Goal: Task Accomplishment & Management: Use online tool/utility

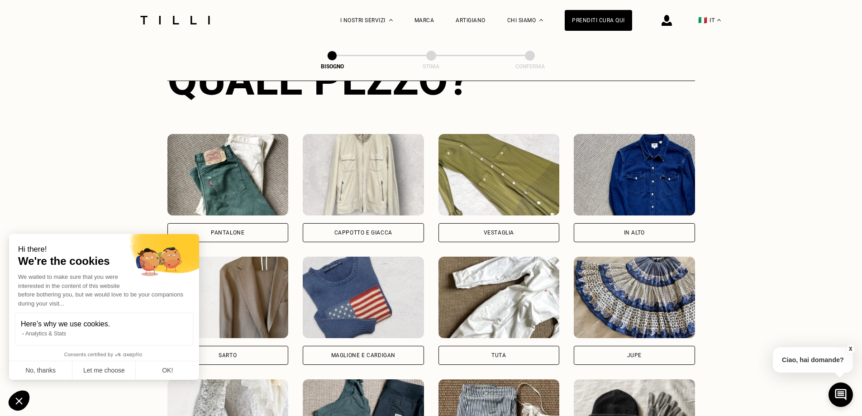
scroll to position [387, 0]
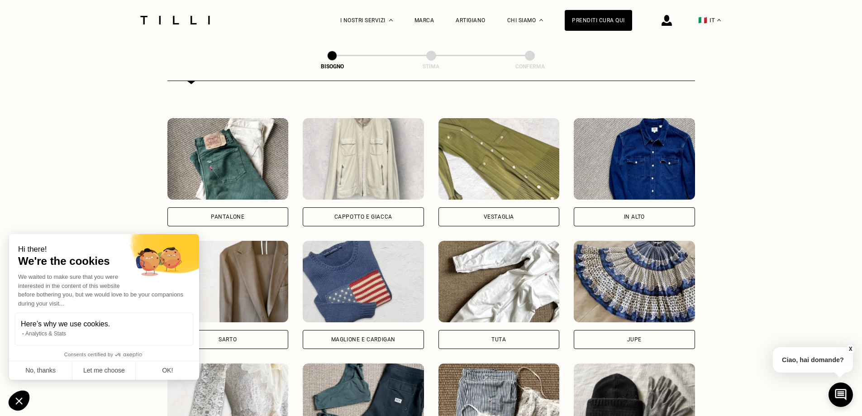
click at [355, 339] on div "Maglione e cardigan" at bounding box center [363, 339] width 121 height 19
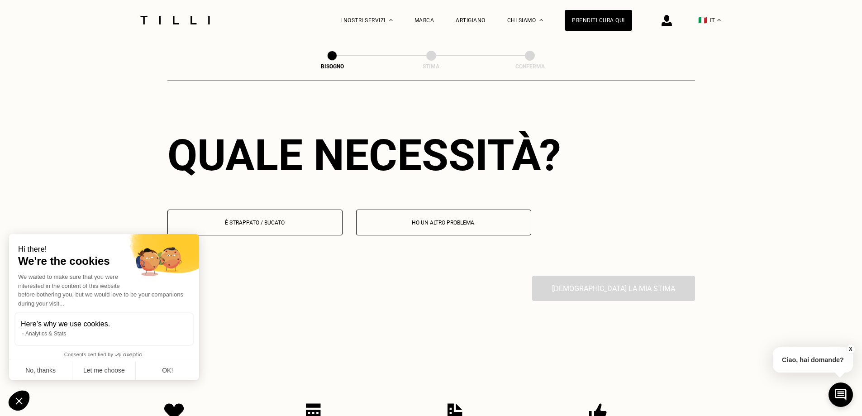
scroll to position [789, 0]
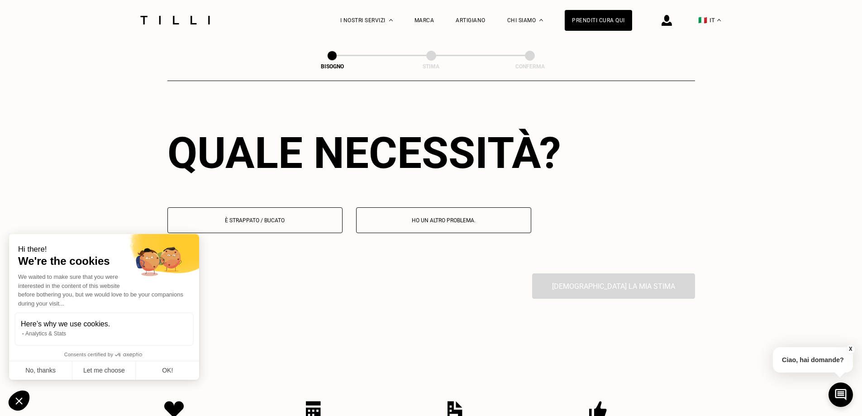
click at [309, 224] on p "È strappato / bucato" at bounding box center [254, 220] width 165 height 6
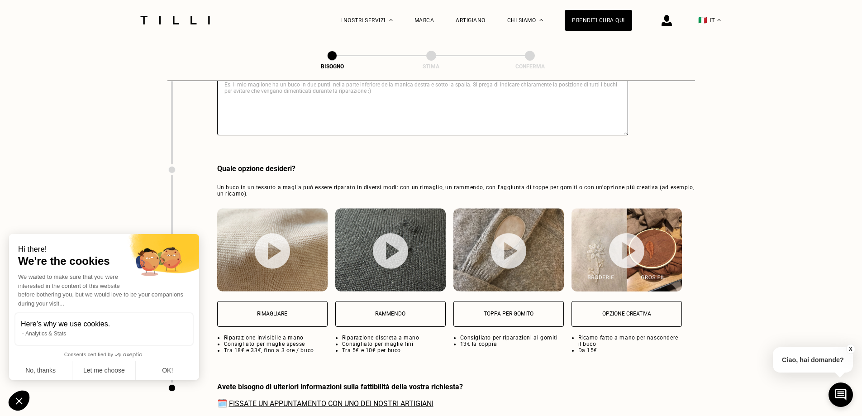
scroll to position [1101, 0]
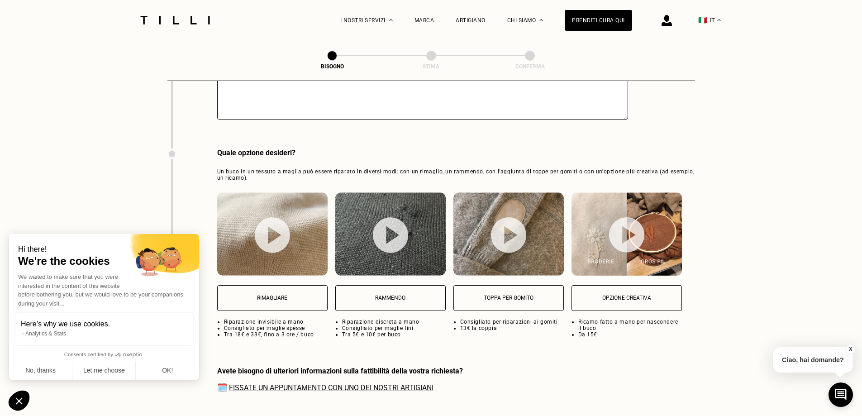
click at [276, 236] on img at bounding box center [272, 235] width 35 height 36
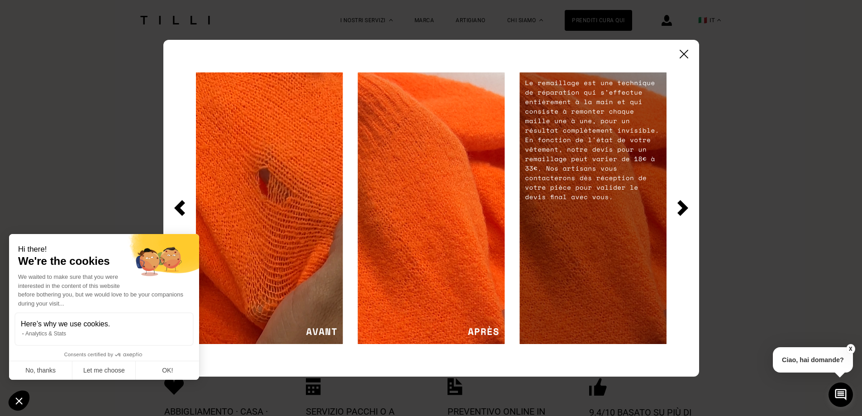
scroll to position [1370, 0]
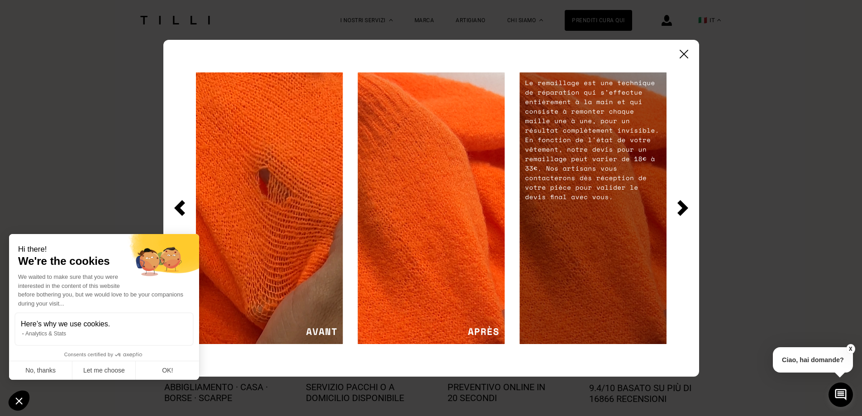
click at [679, 208] on img at bounding box center [683, 208] width 11 height 16
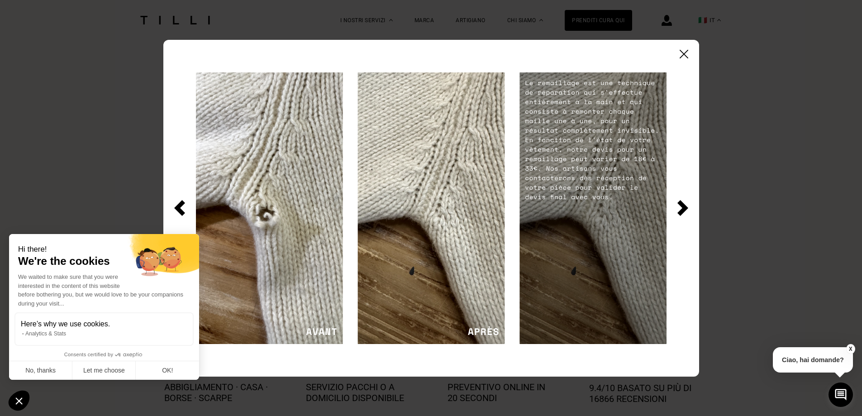
click at [682, 56] on img at bounding box center [684, 54] width 9 height 9
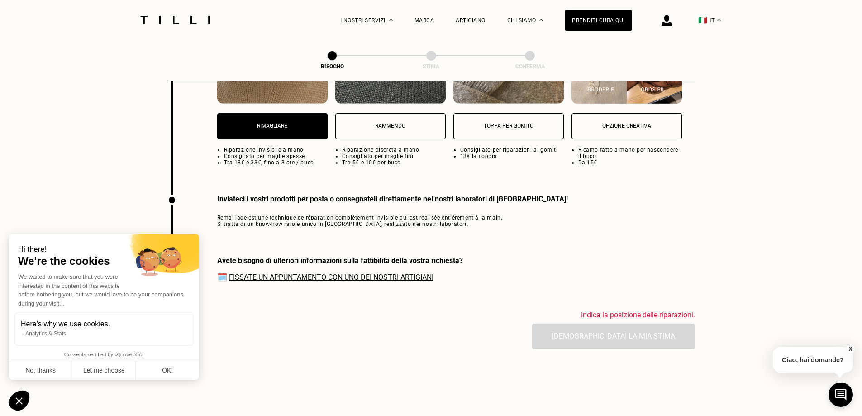
scroll to position [1144, 0]
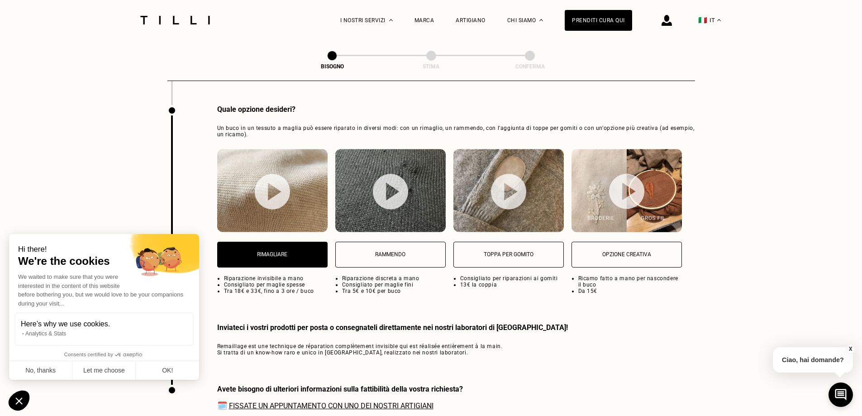
click at [400, 193] on img at bounding box center [390, 192] width 35 height 36
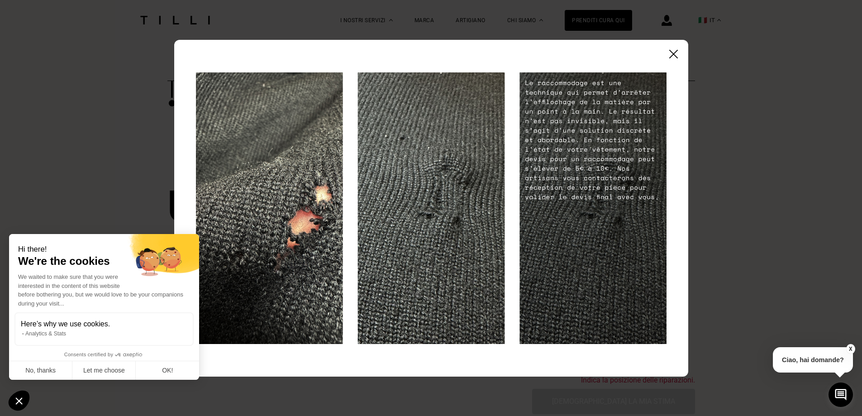
scroll to position [1370, 0]
click at [673, 53] on img at bounding box center [674, 54] width 9 height 9
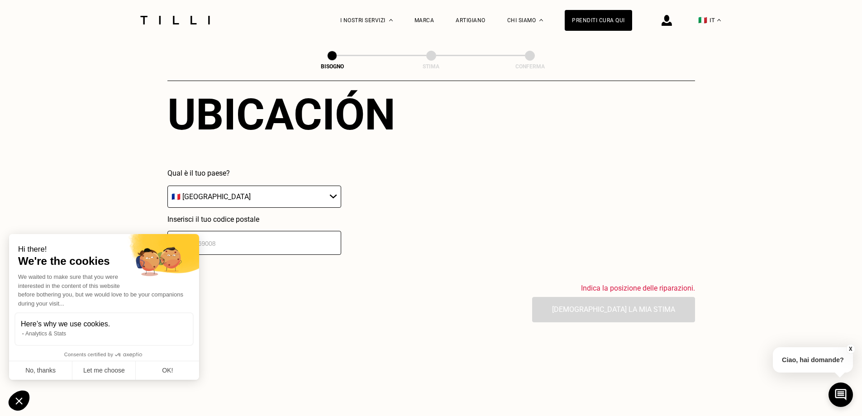
scroll to position [1506, 0]
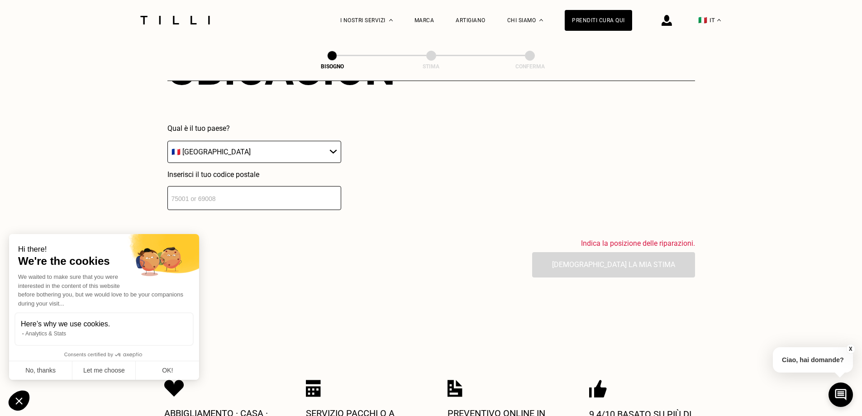
click at [331, 159] on select "🇦🇹 [GEOGRAPHIC_DATA] 🇧🇪 [GEOGRAPHIC_DATA] 🇧🇬 [GEOGRAPHIC_DATA] 🇨🇾 [MEDICAL_DATA…" at bounding box center [255, 152] width 174 height 22
select select "IT"
click at [168, 148] on select "🇦🇹 [GEOGRAPHIC_DATA] 🇧🇪 [GEOGRAPHIC_DATA] 🇧🇬 [GEOGRAPHIC_DATA] 🇨🇾 [MEDICAL_DATA…" at bounding box center [255, 152] width 174 height 22
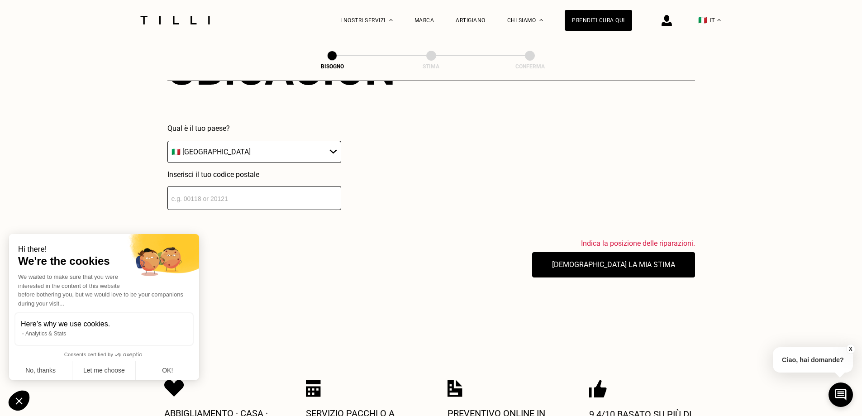
click at [285, 210] on input "number" at bounding box center [255, 198] width 174 height 24
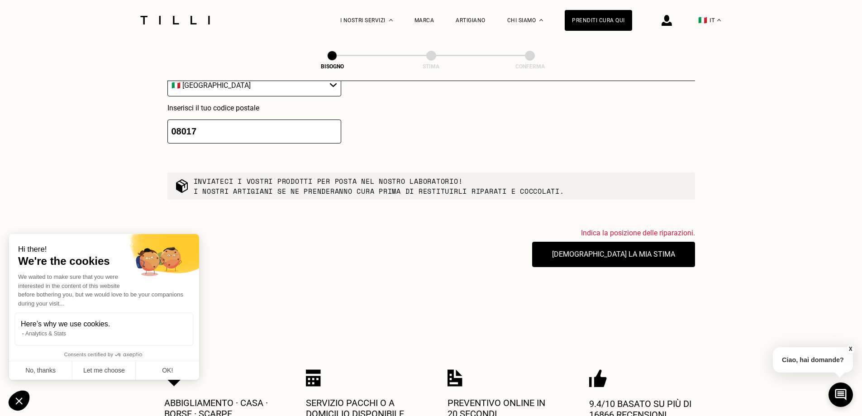
scroll to position [1597, 0]
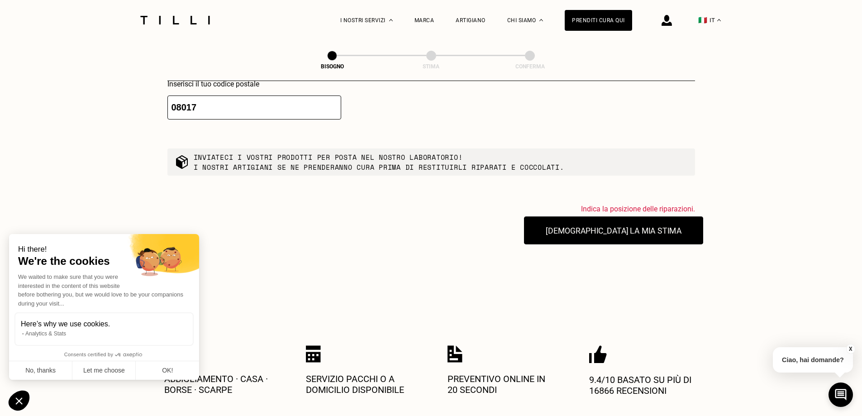
type input "08017"
click at [609, 239] on button "[DEMOGRAPHIC_DATA] la mia stima" at bounding box center [613, 230] width 179 height 28
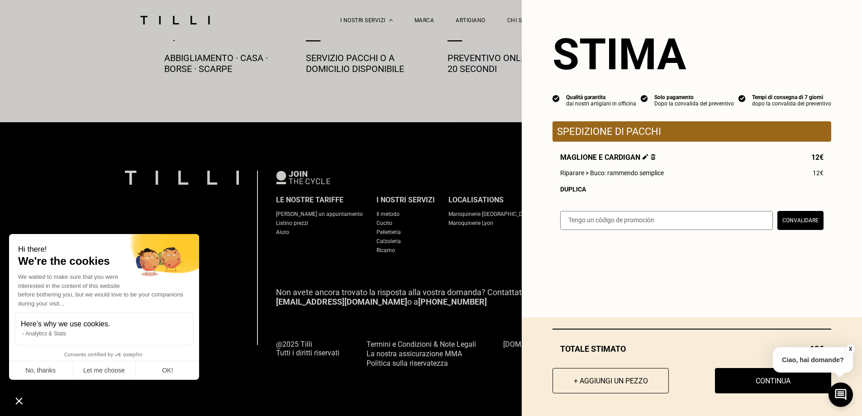
scroll to position [1926, 0]
click at [592, 378] on button "+ Aggiungi un pezzo" at bounding box center [611, 381] width 128 height 28
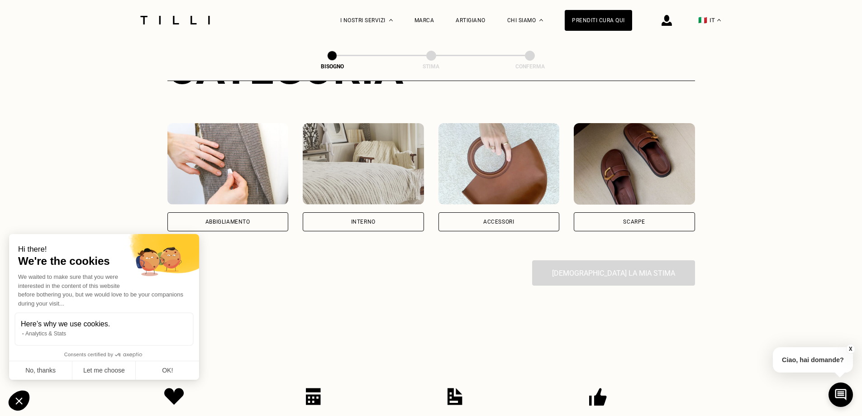
scroll to position [0, 0]
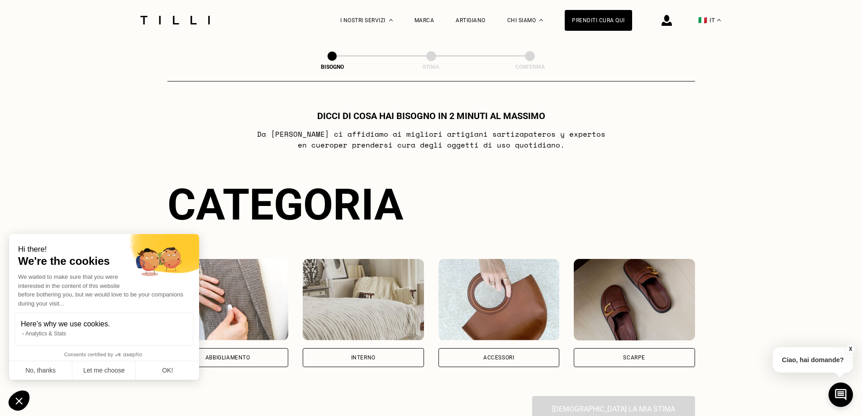
scroll to position [91, 0]
